Goal: Find specific page/section: Find specific page/section

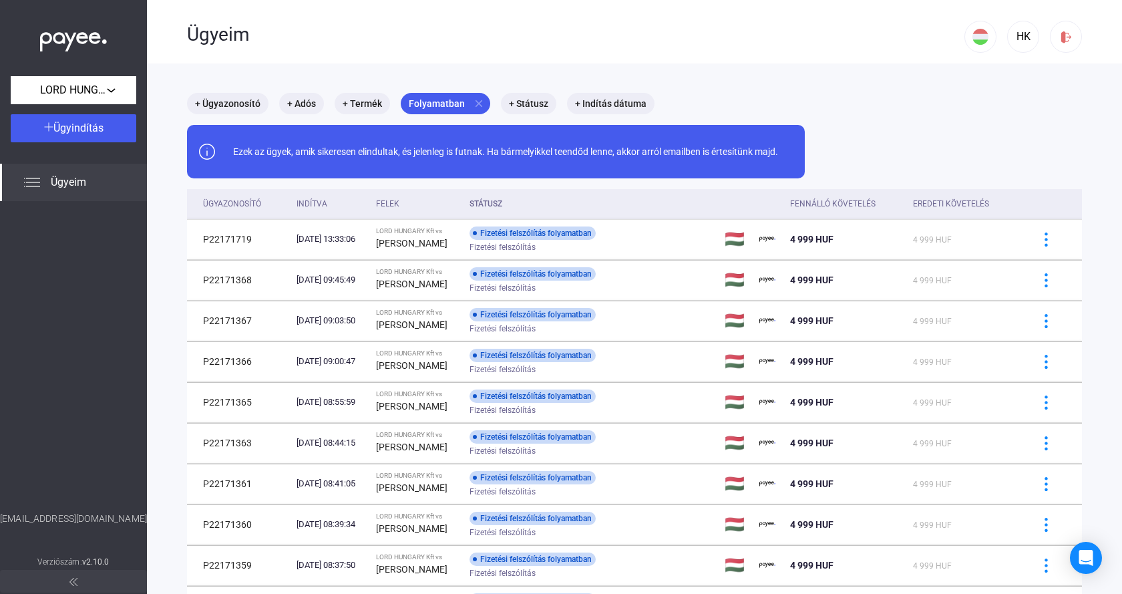
scroll to position [63, 0]
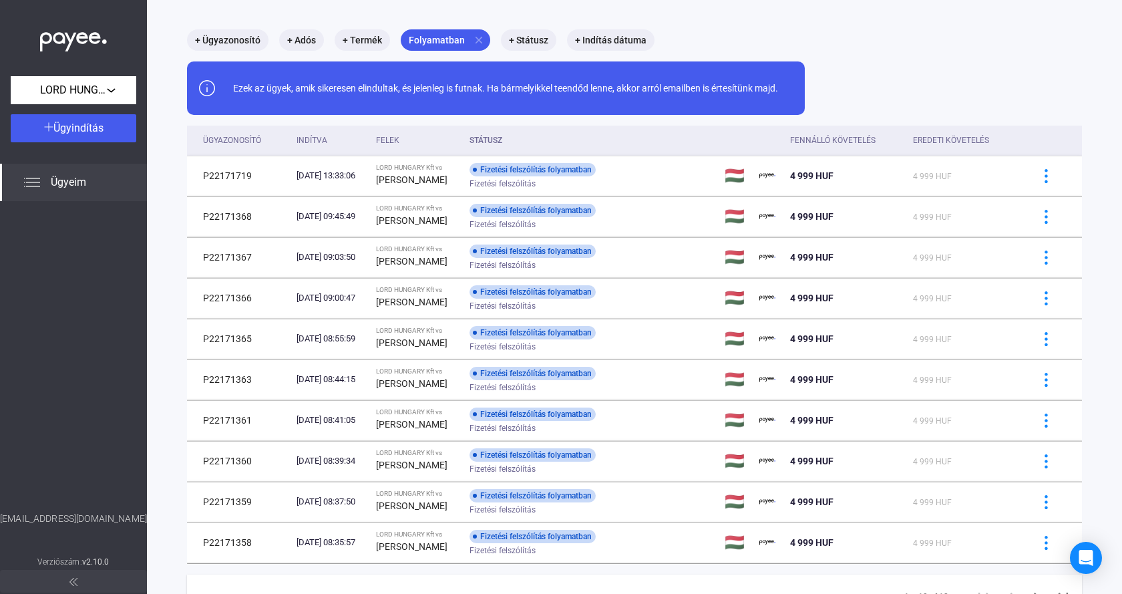
click at [73, 182] on span "Ügyeim" at bounding box center [68, 182] width 35 height 16
click at [304, 37] on mat-chip "+ Adós" at bounding box center [301, 39] width 45 height 21
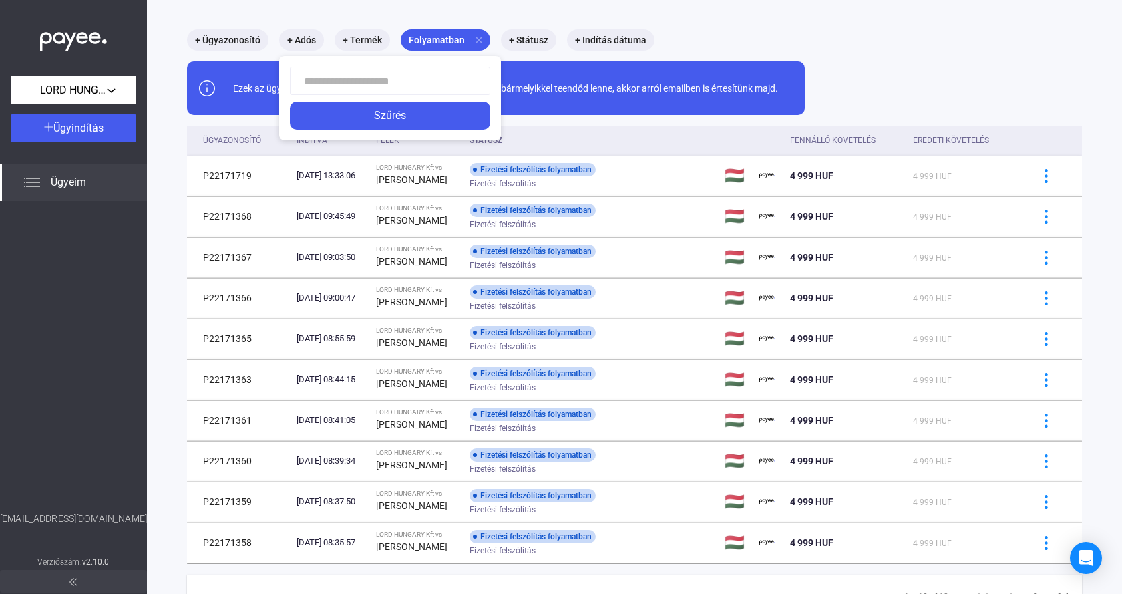
click at [326, 79] on input at bounding box center [390, 81] width 200 height 28
type input "******"
click at [399, 122] on div "Szűrés" at bounding box center [390, 115] width 192 height 16
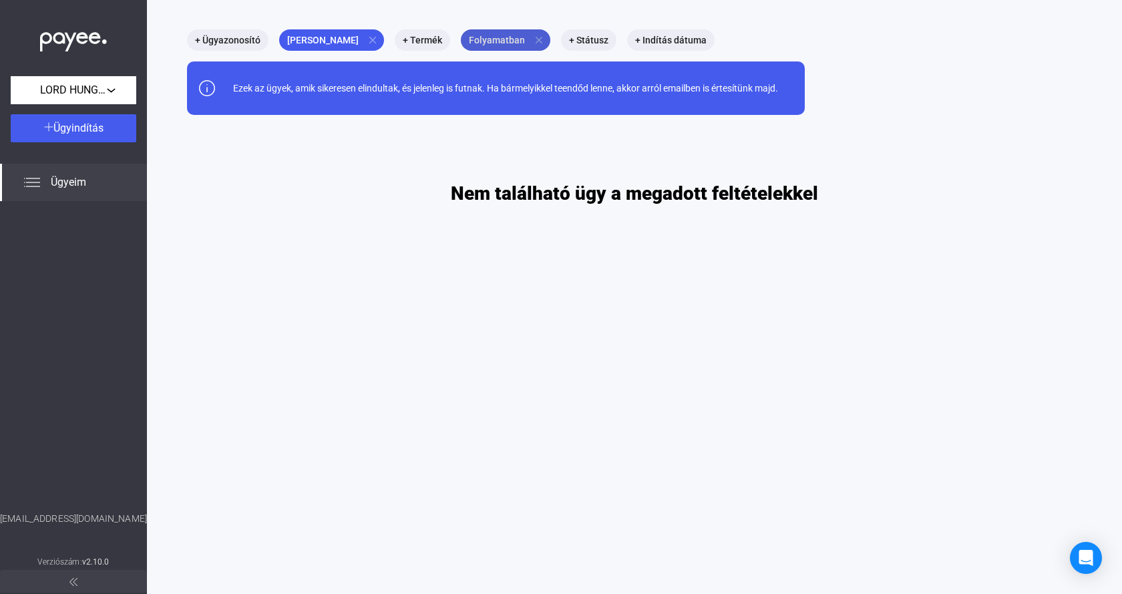
click at [533, 41] on mat-icon "close" at bounding box center [539, 40] width 12 height 12
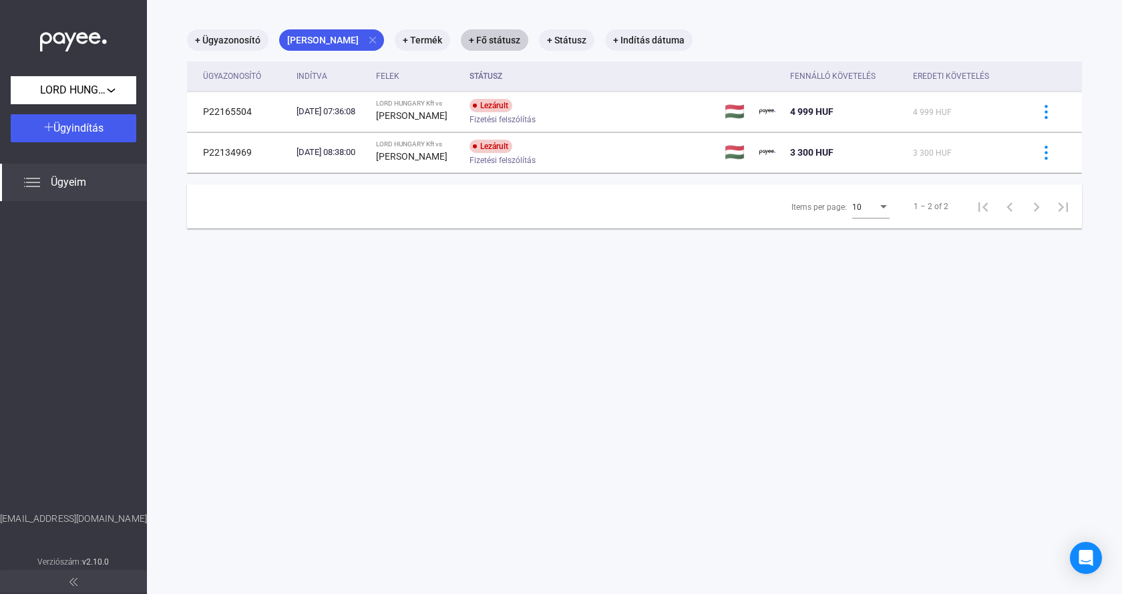
click at [64, 31] on img at bounding box center [73, 38] width 67 height 27
